Goal: Transaction & Acquisition: Purchase product/service

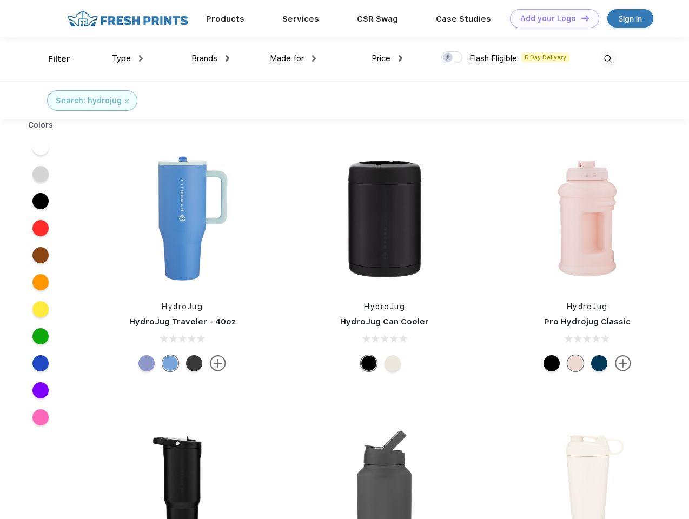
click at [551, 18] on link "Add your Logo Design Tool" at bounding box center [554, 18] width 89 height 19
click at [0, 0] on div "Design Tool" at bounding box center [0, 0] width 0 height 0
click at [580, 18] on link "Add your Logo Design Tool" at bounding box center [554, 18] width 89 height 19
click at [52, 59] on div "Filter" at bounding box center [59, 59] width 22 height 12
click at [128, 58] on span "Type" at bounding box center [121, 59] width 19 height 10
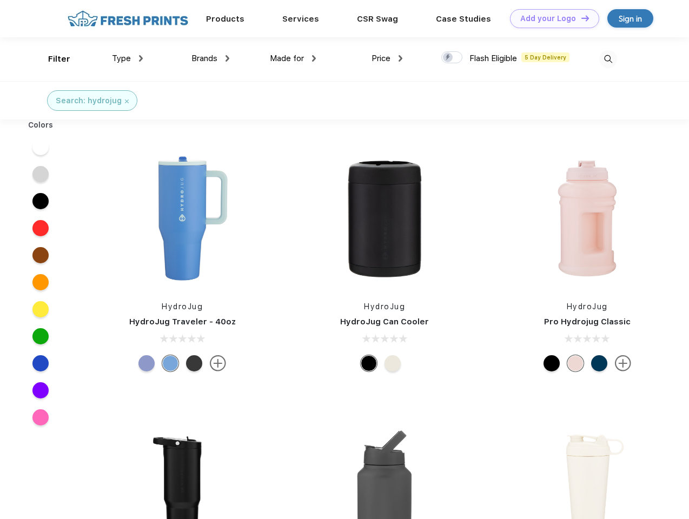
click at [210, 58] on span "Brands" at bounding box center [204, 59] width 26 height 10
click at [293, 58] on span "Made for" at bounding box center [287, 59] width 34 height 10
click at [387, 58] on span "Price" at bounding box center [381, 59] width 19 height 10
click at [452, 58] on div at bounding box center [451, 57] width 21 height 12
click at [448, 58] on input "checkbox" at bounding box center [444, 54] width 7 height 7
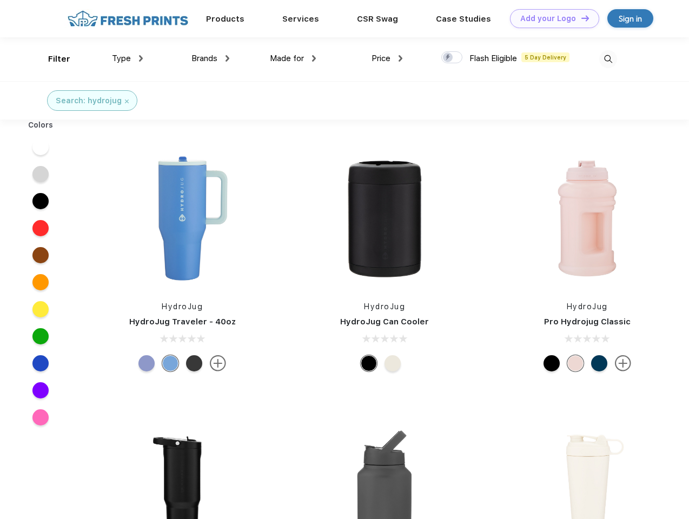
click at [608, 59] on img at bounding box center [608, 59] width 18 height 18
